Goal: Task Accomplishment & Management: Use online tool/utility

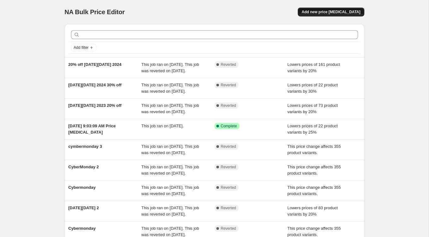
click at [319, 8] on button "Add new price change job" at bounding box center [331, 12] width 66 height 9
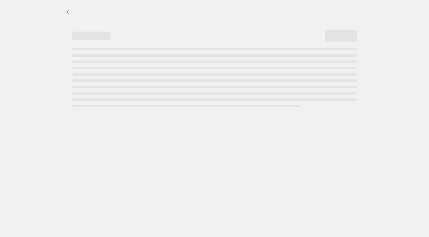
select select "percentage"
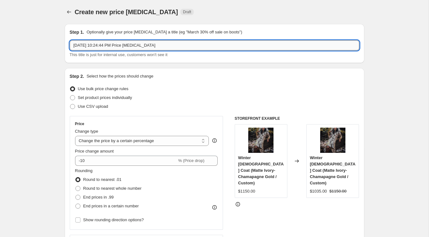
click at [164, 46] on input "Sep 9, 2025, 10:24:44 PM Price change job" at bounding box center [215, 45] width 290 height 10
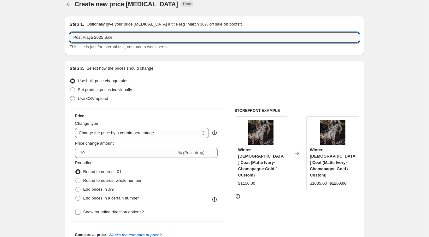
scroll to position [9, 0]
type input "Post Playa 2025 Sale"
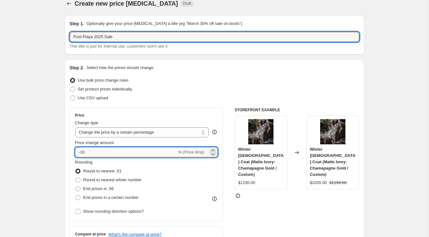
click at [121, 156] on input "-10" at bounding box center [126, 152] width 102 height 10
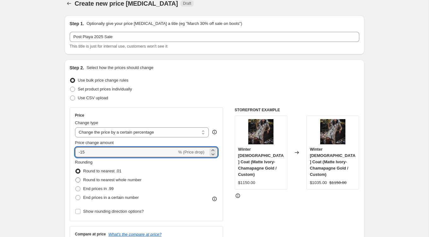
type input "-15"
click at [135, 180] on span "Round to nearest whole number" at bounding box center [112, 180] width 58 height 5
click at [76, 178] on input "Round to nearest whole number" at bounding box center [75, 178] width 0 height 0
radio input "true"
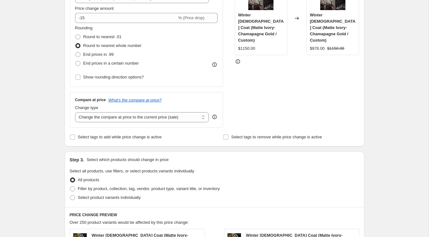
scroll to position [144, 0]
click at [203, 114] on select "Change the compare at price to the current price (sale) Change the compare at p…" at bounding box center [142, 117] width 134 height 10
select select "no_change"
click at [75, 112] on select "Change the compare at price to the current price (sale) Change the compare at p…" at bounding box center [142, 117] width 134 height 10
click at [233, 115] on div "Price Change type Change the price to a certain amount Change the price by a ce…" at bounding box center [215, 50] width 290 height 155
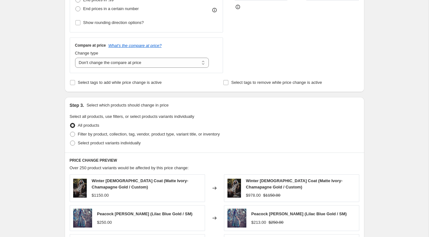
scroll to position [199, 0]
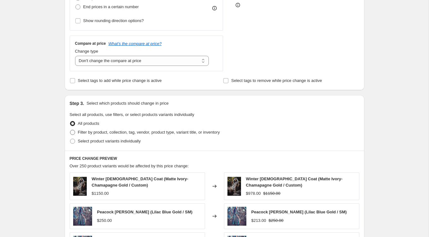
click at [135, 135] on span "Filter by product, collection, tag, vendor, product type, variant title, or inv…" at bounding box center [149, 132] width 142 height 6
click at [70, 130] on input "Filter by product, collection, tag, vendor, product type, variant title, or inv…" at bounding box center [70, 130] width 0 height 0
radio input "true"
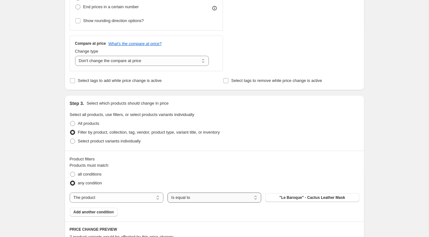
click at [181, 198] on select "Is equal to Is not equal to" at bounding box center [214, 198] width 94 height 10
click at [167, 193] on select "Is equal to Is not equal to" at bounding box center [214, 198] width 94 height 10
click at [147, 198] on select "The product The product's collection The product's tag The product's vendor The…" at bounding box center [117, 198] width 94 height 10
select select "tag"
click at [279, 196] on button "2023" at bounding box center [312, 197] width 94 height 9
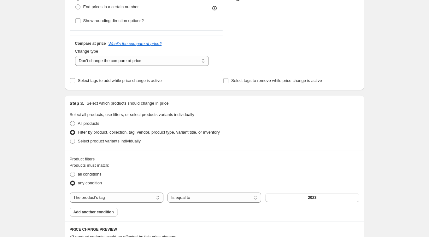
scroll to position [0, 0]
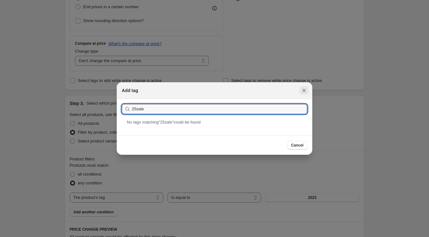
type input "25sale"
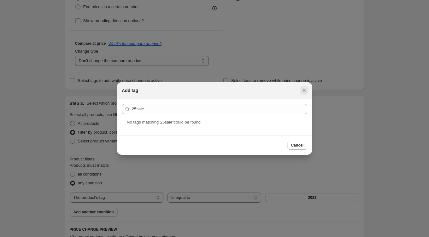
click at [304, 90] on icon "Close" at bounding box center [304, 90] width 6 height 6
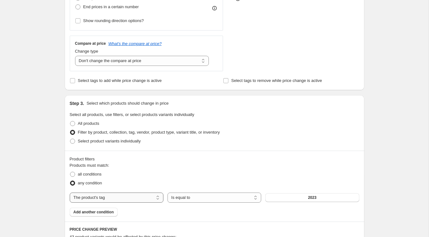
click at [145, 197] on select "The product The product's collection The product's tag The product's vendor The…" at bounding box center [117, 198] width 94 height 10
select select "collection"
click at [307, 199] on span "All Designs" at bounding box center [312, 197] width 21 height 5
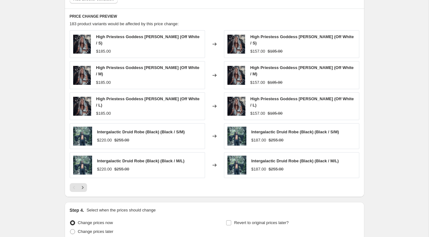
scroll to position [425, 0]
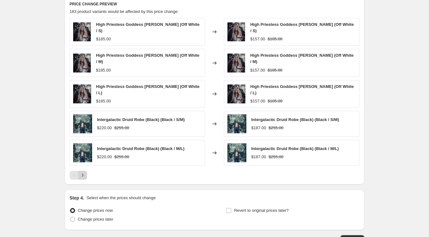
click at [81, 172] on icon "Next" at bounding box center [82, 175] width 6 height 6
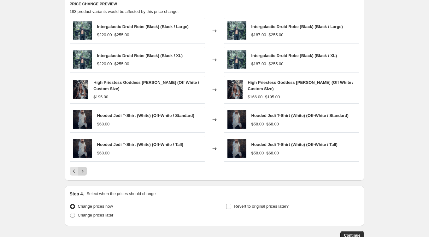
click at [81, 169] on icon "Next" at bounding box center [82, 171] width 6 height 6
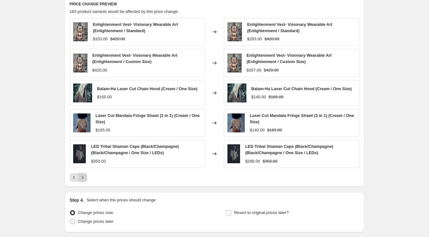
click at [81, 169] on div "Enlightenment Vest- Visionary Wearable Art (Enlightenment / Standard) $333.00 $…" at bounding box center [215, 100] width 290 height 164
click at [85, 177] on button "Next" at bounding box center [82, 177] width 9 height 9
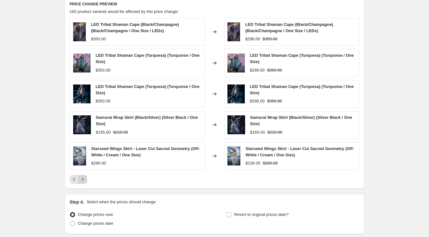
click at [85, 177] on icon "Next" at bounding box center [82, 179] width 6 height 6
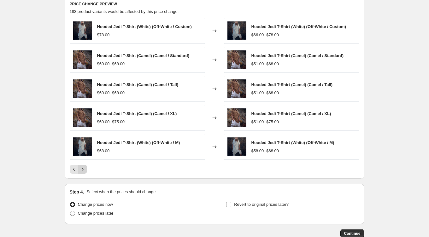
click at [84, 168] on icon "Next" at bounding box center [82, 169] width 6 height 6
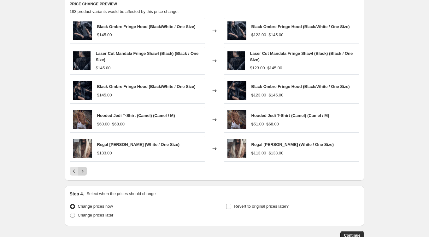
click at [84, 168] on icon "Next" at bounding box center [82, 171] width 6 height 6
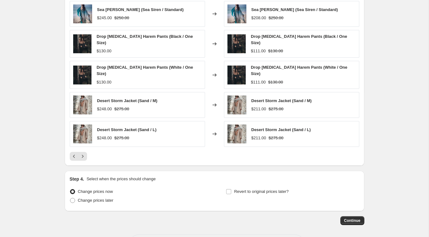
scroll to position [451, 0]
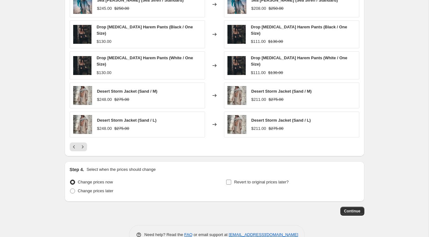
click at [228, 180] on input "Revert to original prices later?" at bounding box center [228, 182] width 5 height 5
checkbox input "true"
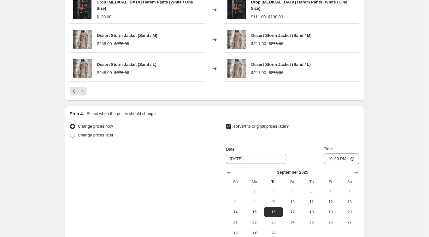
scroll to position [514, 0]
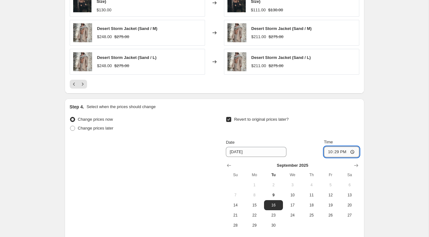
click at [336, 147] on input "22:29" at bounding box center [341, 152] width 35 height 11
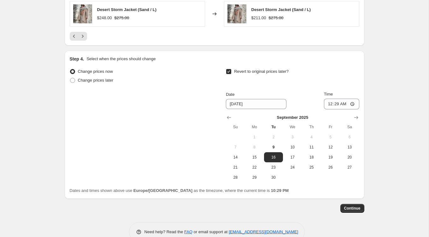
scroll to position [569, 0]
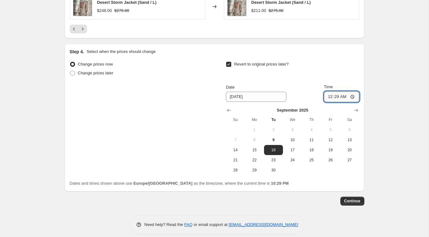
click at [336, 91] on input "00:29" at bounding box center [341, 96] width 35 height 11
click at [335, 92] on input "06:00" at bounding box center [341, 96] width 35 height 11
type input "09:00"
click at [357, 199] on span "Continue" at bounding box center [352, 201] width 16 height 5
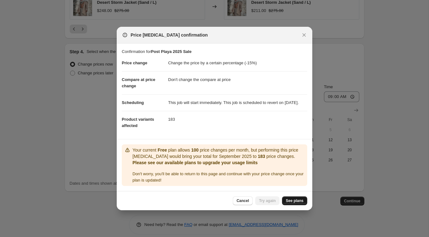
click at [292, 203] on span "See plans" at bounding box center [295, 200] width 18 height 5
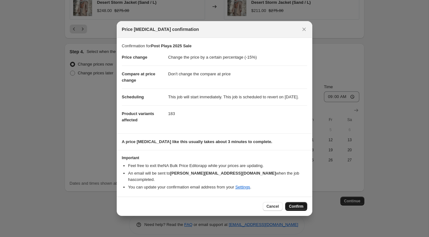
click at [297, 206] on span "Confirm" at bounding box center [296, 206] width 15 height 5
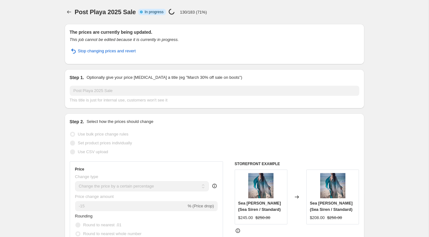
select select "percentage"
select select "no_change"
select select "collection"
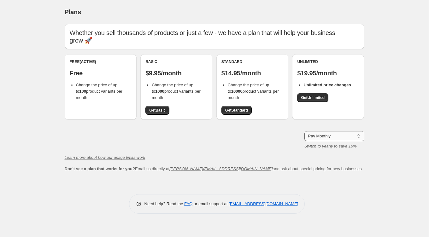
click at [323, 131] on select "Pay Monthly Pay Yearly (Save 16%)" at bounding box center [334, 136] width 60 height 10
click at [304, 131] on select "Pay Monthly Pay Yearly (Save 16%)" at bounding box center [334, 136] width 60 height 10
click at [200, 122] on div "Whether you sell thousands of products or just a few - we have a plan that will…" at bounding box center [215, 98] width 300 height 148
click at [167, 106] on link "Get Basic" at bounding box center [157, 110] width 24 height 9
